Goal: Find specific page/section: Find specific page/section

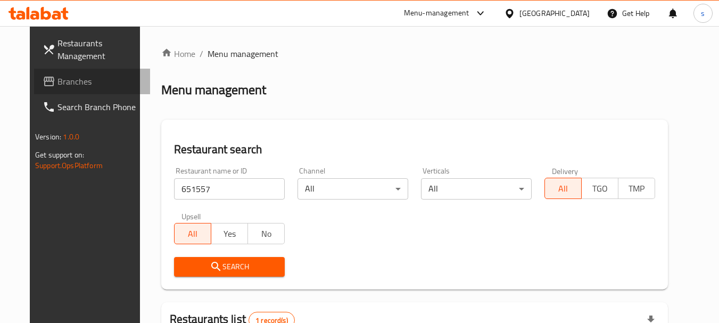
click at [57, 77] on span "Branches" at bounding box center [99, 81] width 84 height 13
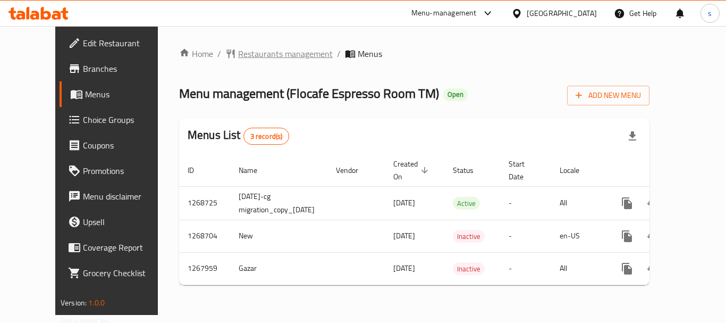
click at [246, 56] on span "Restaurants management" at bounding box center [285, 53] width 95 height 13
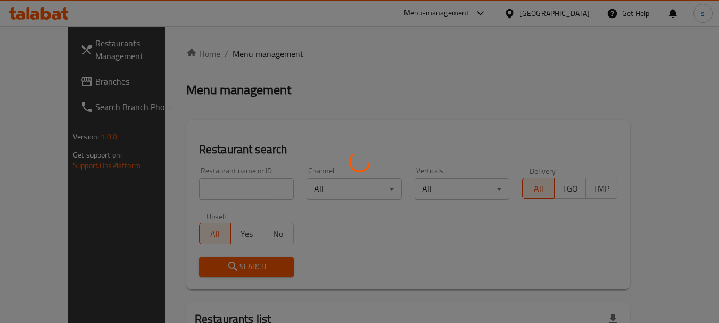
click at [169, 185] on div at bounding box center [359, 161] width 719 height 323
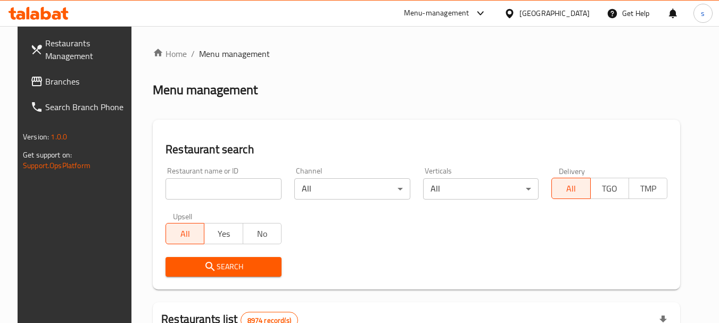
click at [195, 187] on input "search" at bounding box center [223, 188] width 116 height 21
paste input "687878"
type input "687878"
click at [204, 265] on icon "submit" at bounding box center [210, 266] width 13 height 13
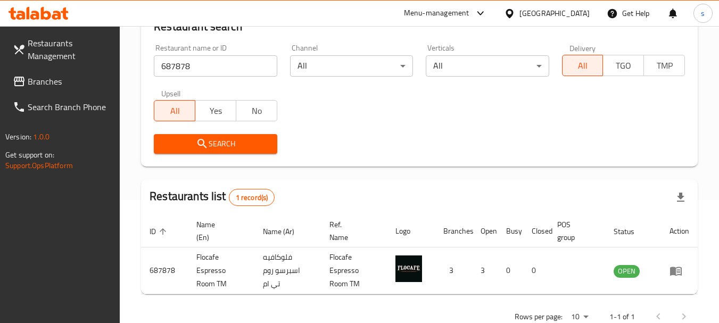
scroll to position [98, 0]
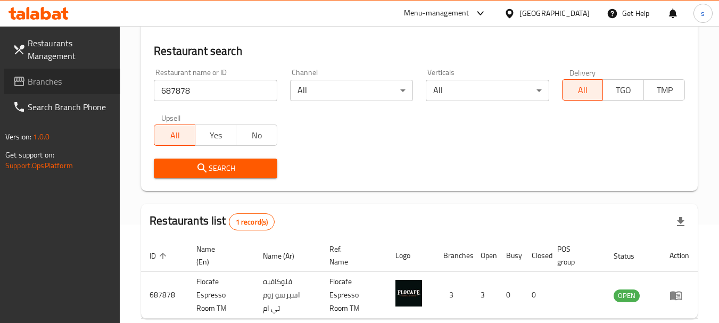
click at [54, 90] on link "Branches" at bounding box center [62, 82] width 116 height 26
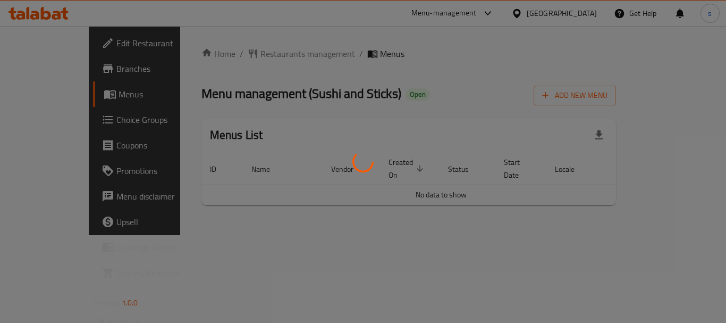
click at [246, 55] on div at bounding box center [363, 161] width 726 height 323
click at [257, 55] on div at bounding box center [363, 161] width 726 height 323
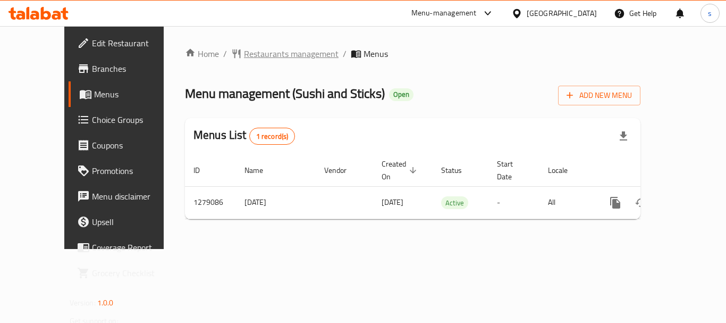
click at [260, 54] on span "Restaurants management" at bounding box center [291, 53] width 95 height 13
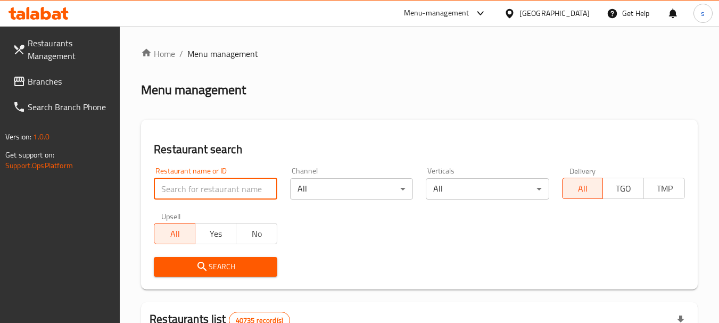
click at [198, 189] on input "search" at bounding box center [215, 188] width 123 height 21
paste input "693156"
type input "693156"
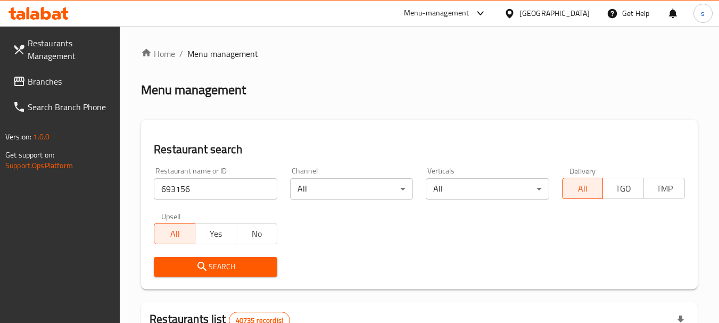
click at [197, 262] on icon "submit" at bounding box center [202, 266] width 13 height 13
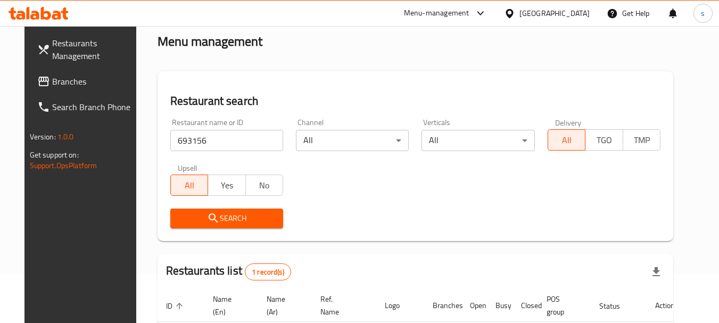
scroll to position [138, 0]
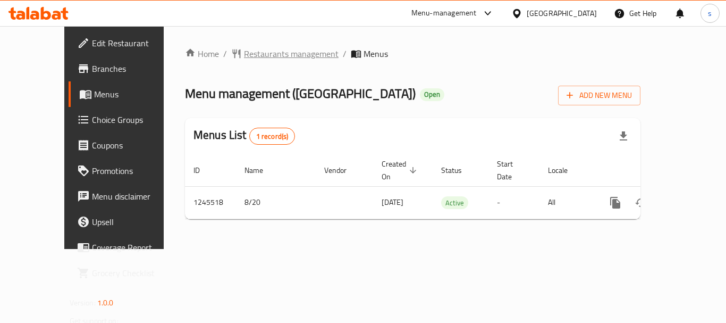
click at [271, 56] on span "Restaurants management" at bounding box center [291, 53] width 95 height 13
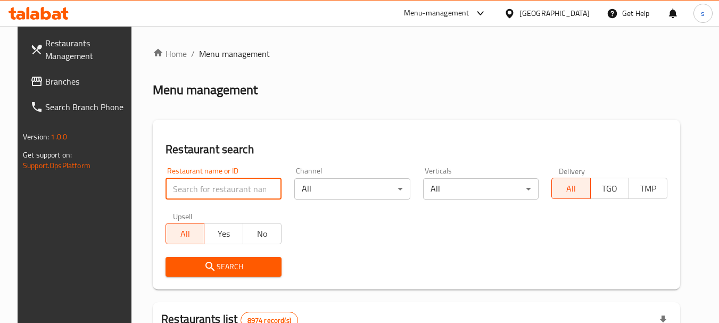
click at [195, 191] on input "search" at bounding box center [223, 188] width 116 height 21
paste input "682626"
type input "682626"
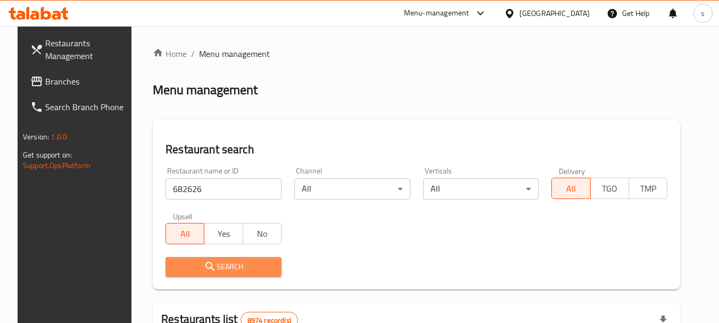
click at [204, 266] on icon "submit" at bounding box center [210, 266] width 13 height 13
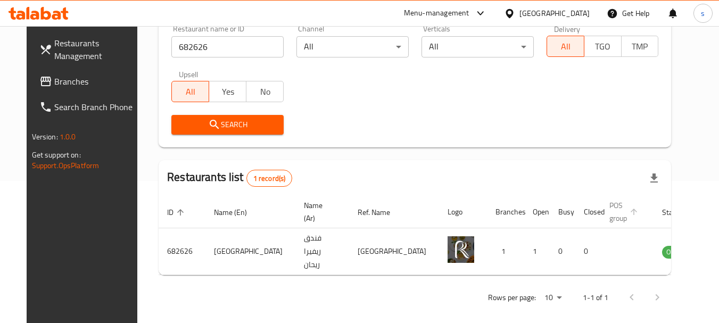
scroll to position [143, 0]
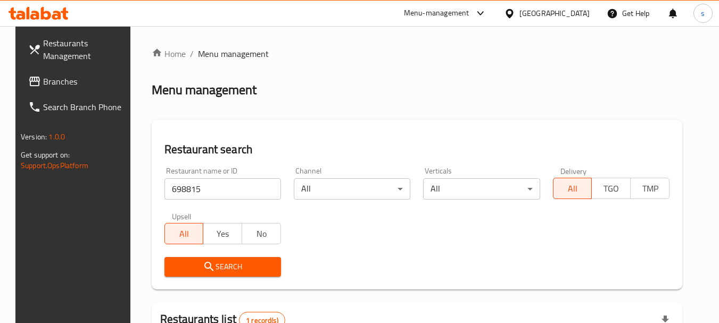
click at [55, 76] on span "Branches" at bounding box center [85, 81] width 84 height 13
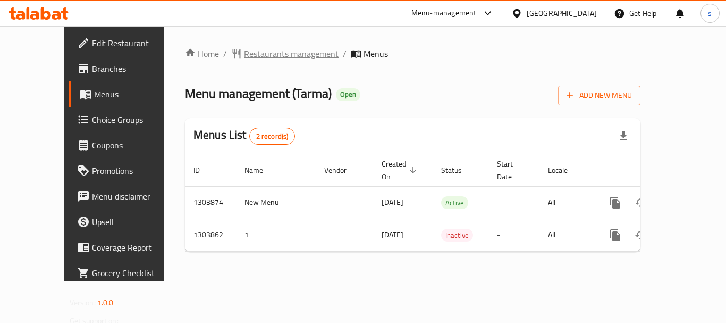
click at [252, 48] on span "Restaurants management" at bounding box center [291, 53] width 95 height 13
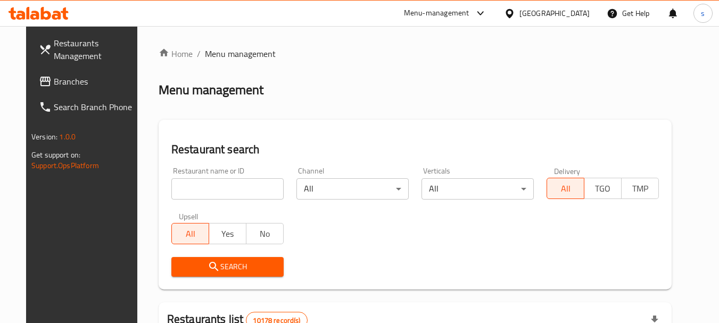
click at [166, 192] on div at bounding box center [359, 161] width 719 height 323
click at [179, 184] on input "search" at bounding box center [227, 188] width 112 height 21
paste input "703006"
type input "703006"
click at [191, 264] on span "Search" at bounding box center [227, 266] width 95 height 13
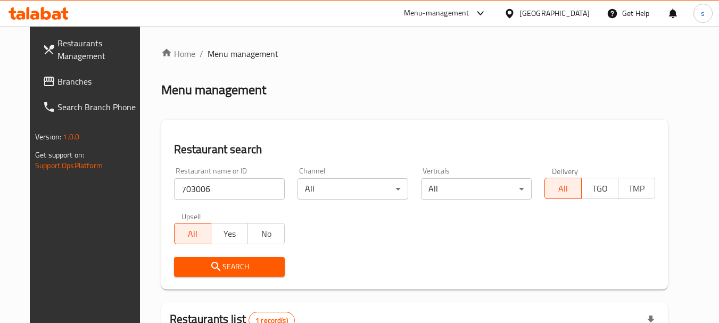
click at [63, 80] on span "Branches" at bounding box center [99, 81] width 84 height 13
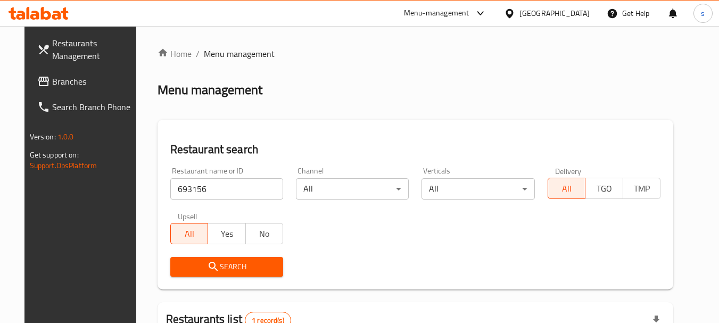
scroll to position [138, 0]
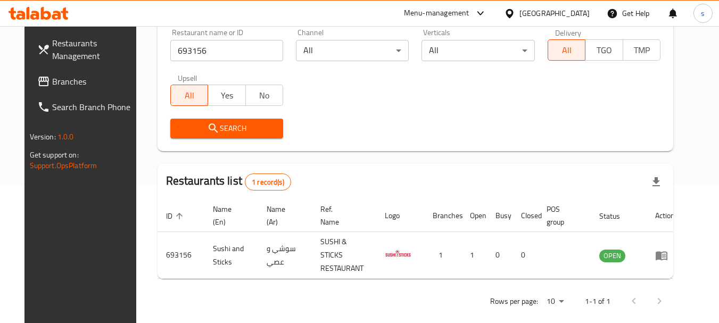
click at [52, 75] on span "Branches" at bounding box center [94, 81] width 84 height 13
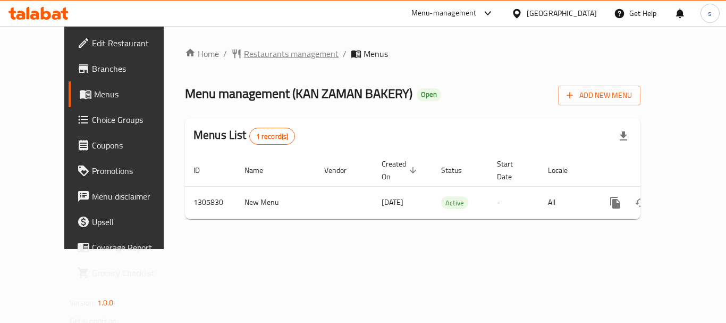
click at [244, 56] on span "Restaurants management" at bounding box center [291, 53] width 95 height 13
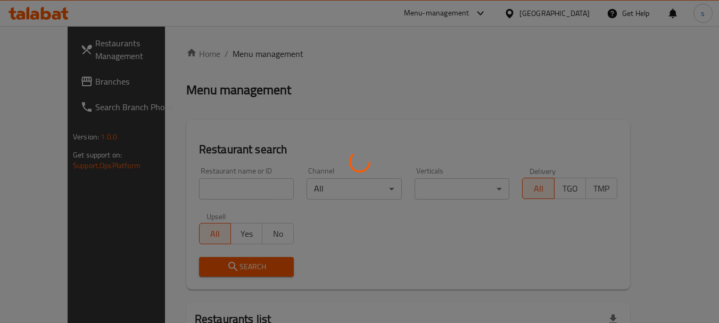
click at [221, 186] on div at bounding box center [359, 161] width 719 height 323
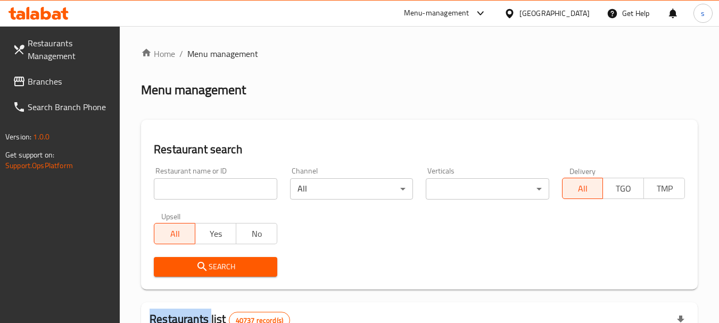
click at [221, 186] on div at bounding box center [359, 161] width 719 height 323
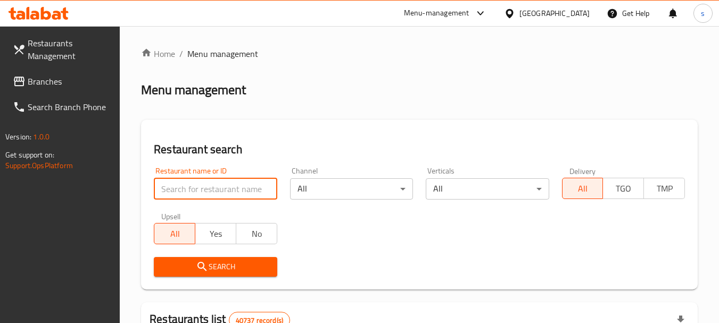
click at [223, 188] on input "search" at bounding box center [215, 188] width 123 height 21
paste input "703881"
type input "703881"
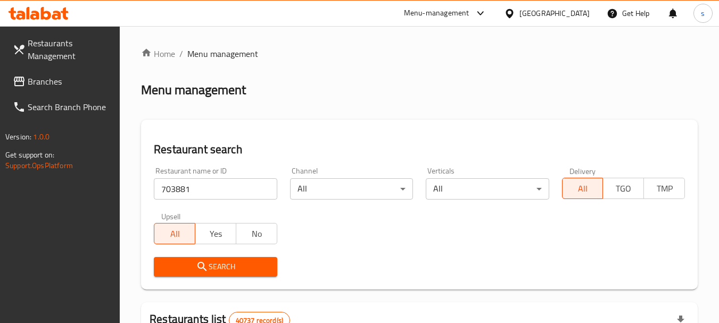
click at [202, 268] on icon "submit" at bounding box center [201, 266] width 9 height 9
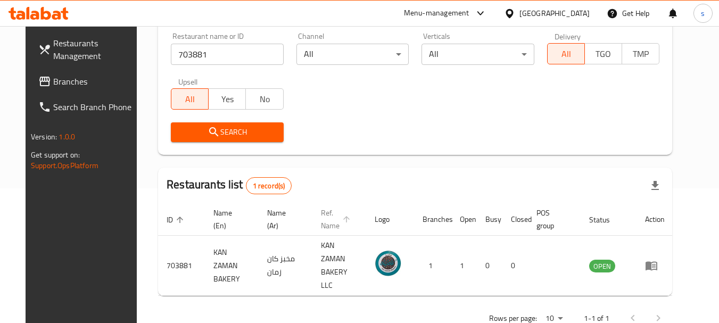
scroll to position [143, 0]
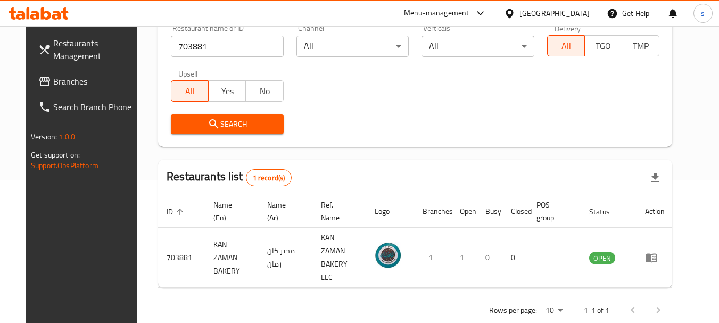
click at [54, 80] on span "Branches" at bounding box center [95, 81] width 84 height 13
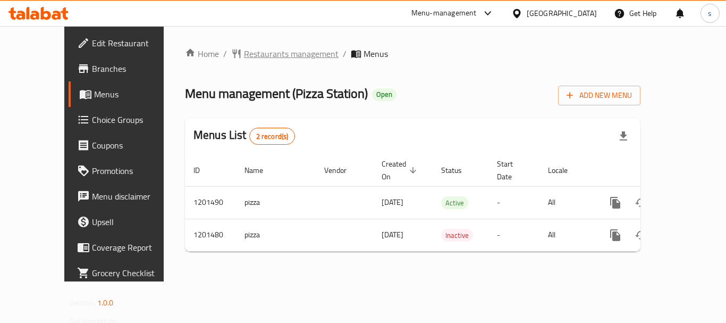
click at [244, 59] on span "Restaurants management" at bounding box center [291, 53] width 95 height 13
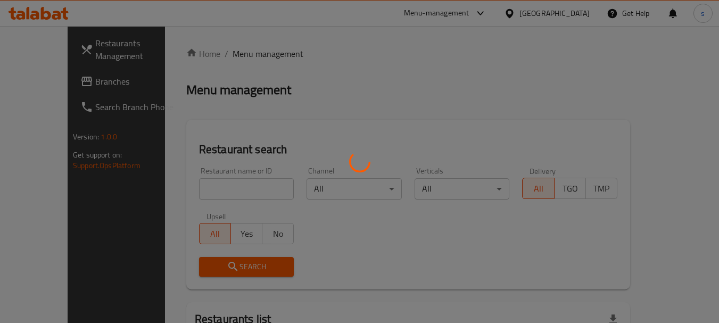
click at [189, 181] on div at bounding box center [359, 161] width 719 height 323
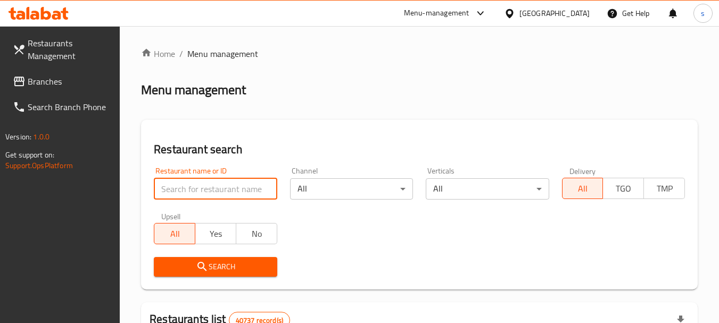
click at [186, 191] on input "search" at bounding box center [215, 188] width 123 height 21
paste input "668920"
type input "668920"
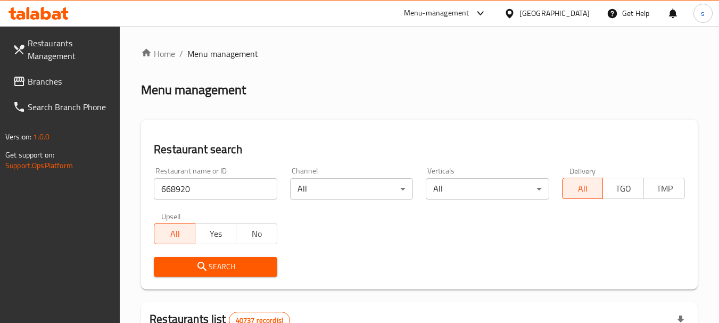
click at [229, 270] on span "Search" at bounding box center [215, 266] width 106 height 13
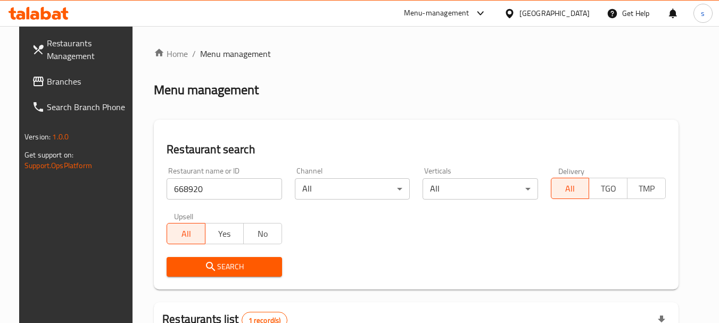
scroll to position [138, 0]
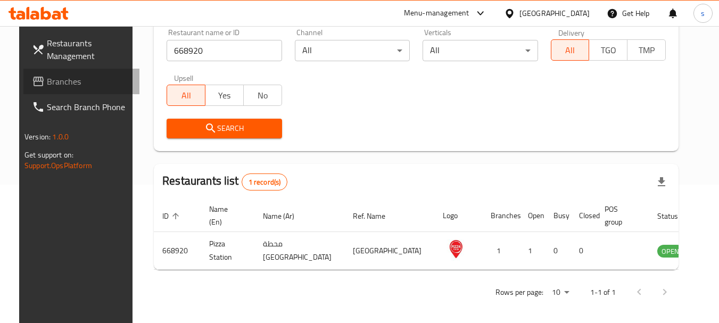
click at [47, 78] on span "Branches" at bounding box center [89, 81] width 84 height 13
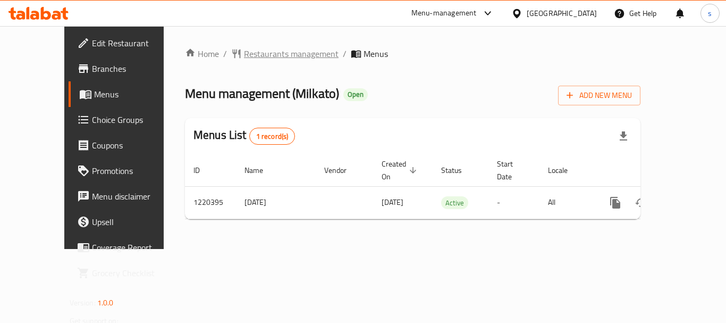
click at [246, 50] on span "Restaurants management" at bounding box center [291, 53] width 95 height 13
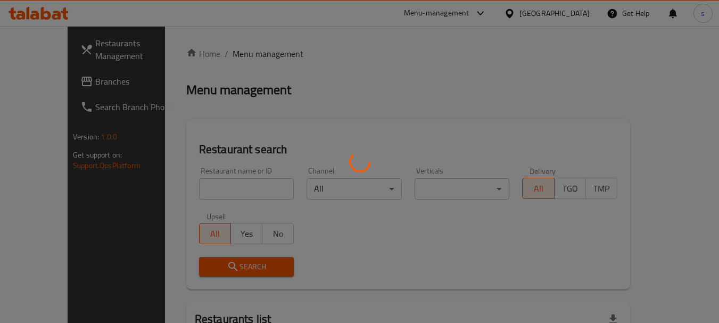
click at [191, 191] on div at bounding box center [359, 161] width 719 height 323
click at [202, 188] on div at bounding box center [359, 161] width 719 height 323
click at [226, 189] on div at bounding box center [359, 161] width 719 height 323
click at [223, 191] on div at bounding box center [359, 161] width 719 height 323
click at [187, 190] on div at bounding box center [359, 161] width 719 height 323
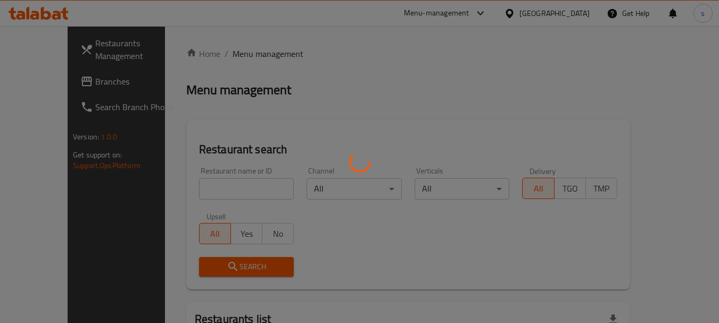
click at [171, 183] on div at bounding box center [359, 161] width 719 height 323
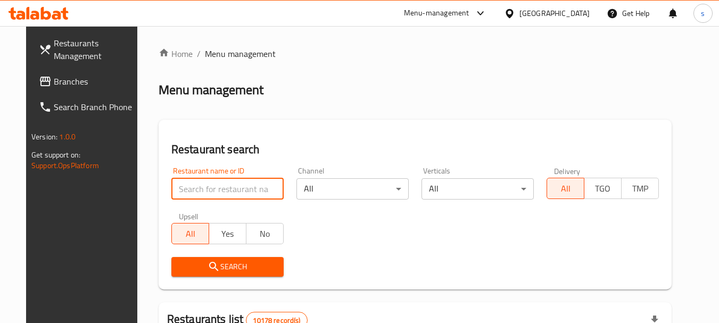
click at [183, 186] on input "search" at bounding box center [227, 188] width 112 height 21
paste input "673356"
type input "673356"
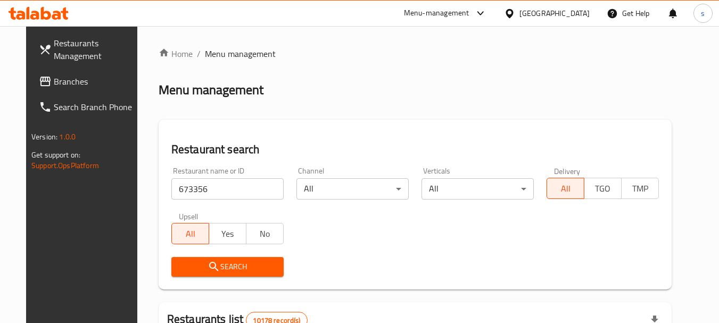
click at [194, 265] on span "Search" at bounding box center [227, 266] width 95 height 13
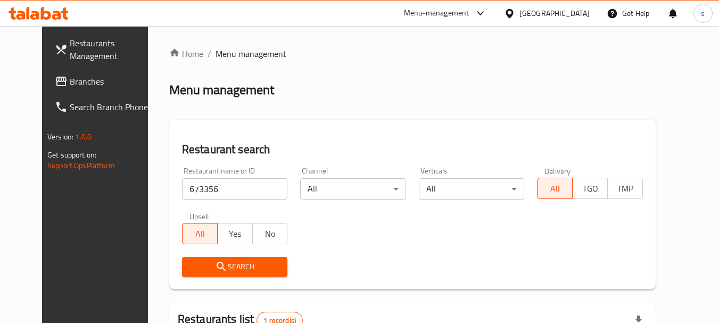
click at [447, 264] on div "Search" at bounding box center [412, 266] width 473 height 32
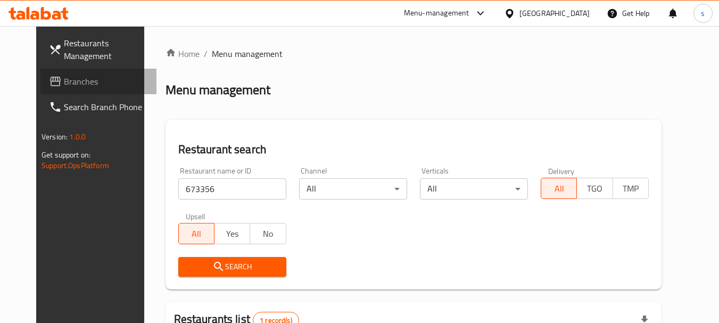
click at [64, 81] on span "Branches" at bounding box center [106, 81] width 84 height 13
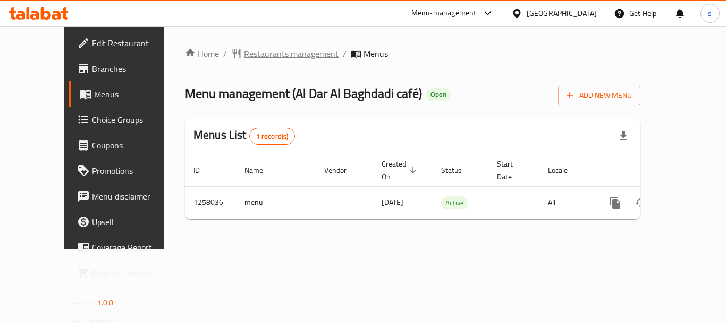
click at [262, 54] on span "Restaurants management" at bounding box center [291, 53] width 95 height 13
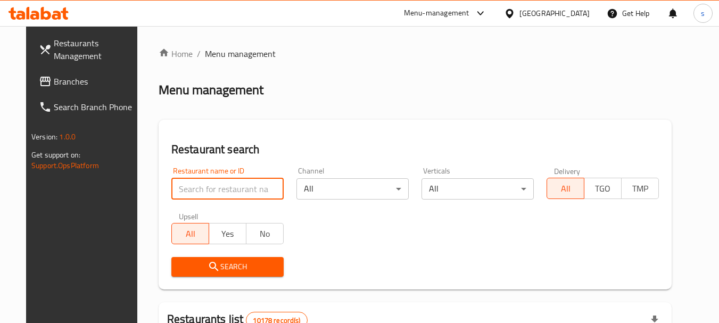
click at [186, 187] on input "search" at bounding box center [227, 188] width 112 height 21
paste input "683790"
type input "683790"
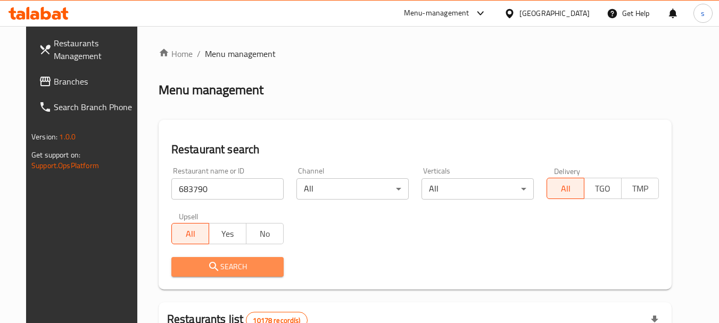
click at [207, 261] on icon "submit" at bounding box center [213, 266] width 13 height 13
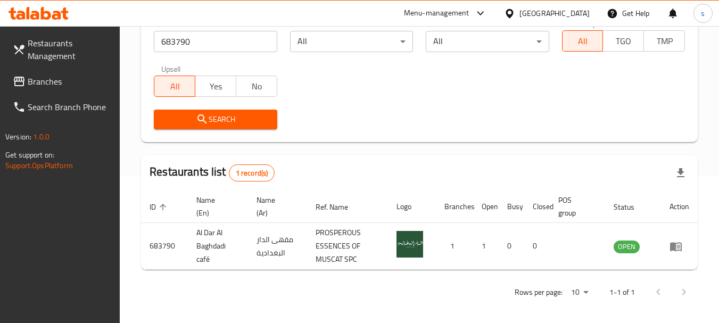
scroll to position [152, 0]
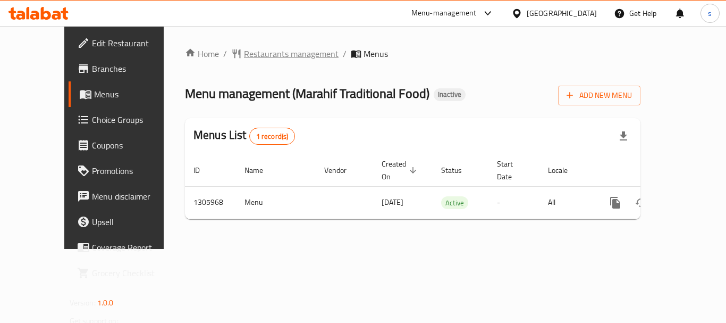
click at [244, 57] on span "Restaurants management" at bounding box center [291, 53] width 95 height 13
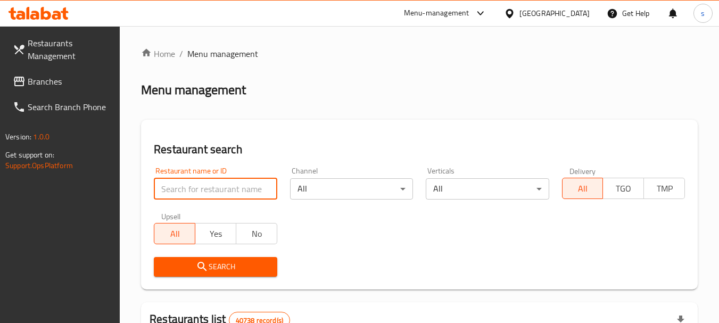
click at [192, 180] on input "search" at bounding box center [215, 188] width 123 height 21
paste input "703913"
type input "703913"
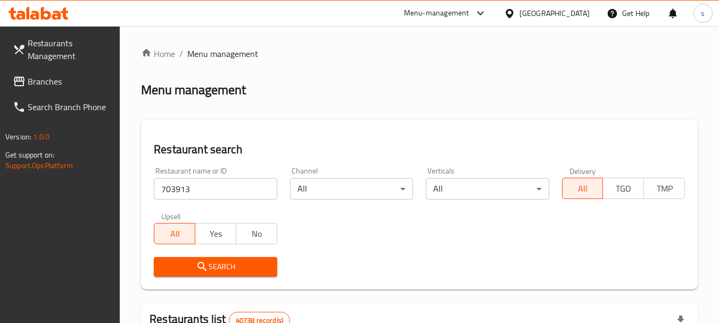
click at [189, 263] on span "Search" at bounding box center [215, 266] width 106 height 13
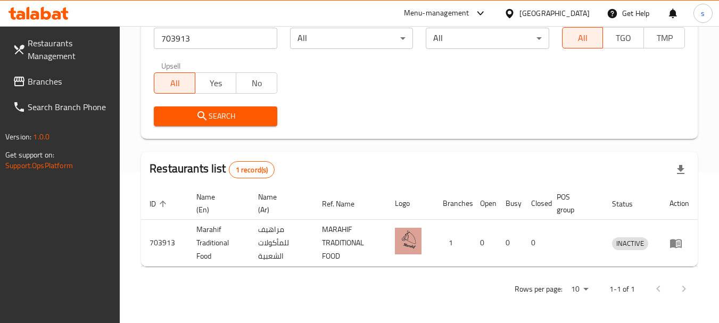
scroll to position [152, 0]
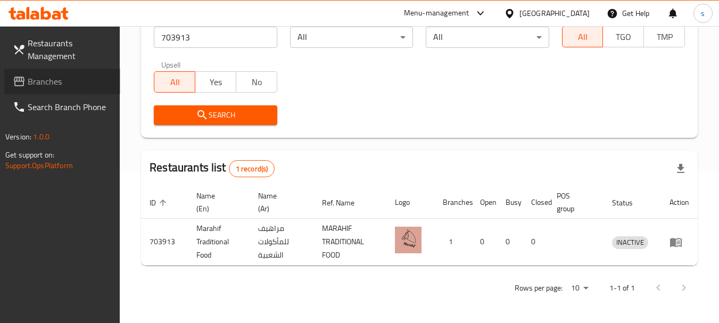
click at [66, 77] on span "Branches" at bounding box center [70, 81] width 84 height 13
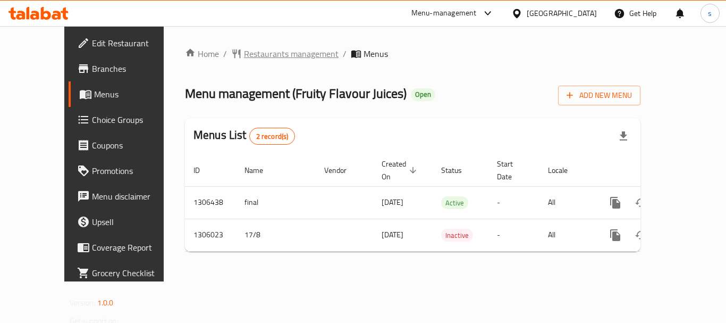
click at [247, 51] on span "Restaurants management" at bounding box center [291, 53] width 95 height 13
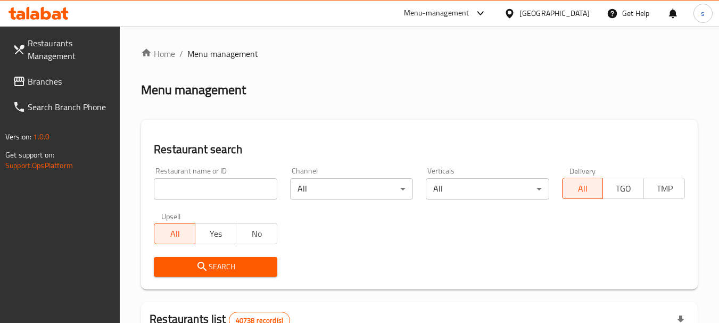
click at [196, 188] on input "search" at bounding box center [215, 188] width 123 height 21
paste input "703518"
type input "703518"
click at [213, 272] on span "Search" at bounding box center [215, 266] width 106 height 13
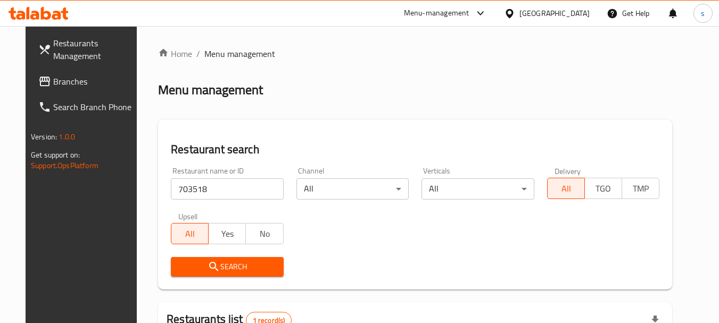
scroll to position [138, 0]
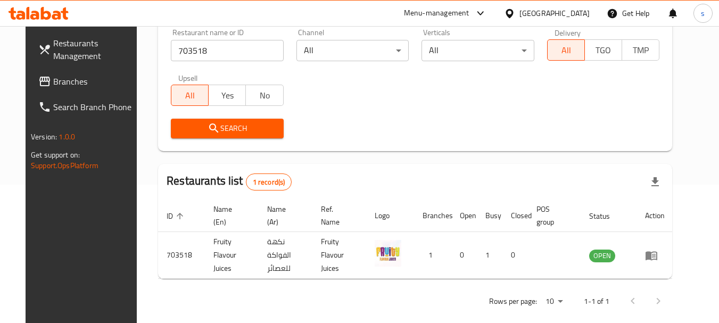
click at [53, 78] on span "Branches" at bounding box center [95, 81] width 84 height 13
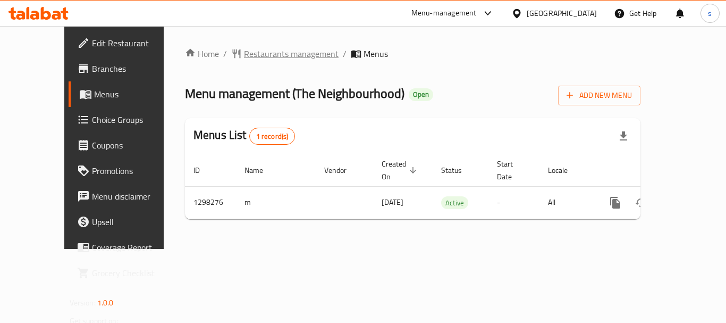
click at [244, 55] on span "Restaurants management" at bounding box center [291, 53] width 95 height 13
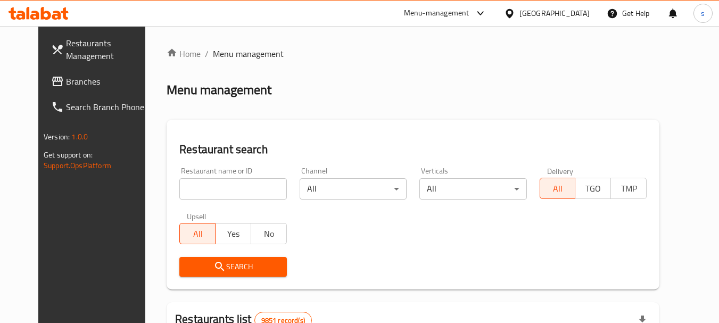
click at [179, 185] on div "Home / Menu management Menu management Restaurant search Restaurant name or ID …" at bounding box center [412, 329] width 492 height 564
click at [179, 185] on input "search" at bounding box center [232, 188] width 107 height 21
paste input "700879"
type input "700879"
click at [189, 263] on span "Search" at bounding box center [233, 266] width 90 height 13
